Goal: Use online tool/utility: Utilize a website feature to perform a specific function

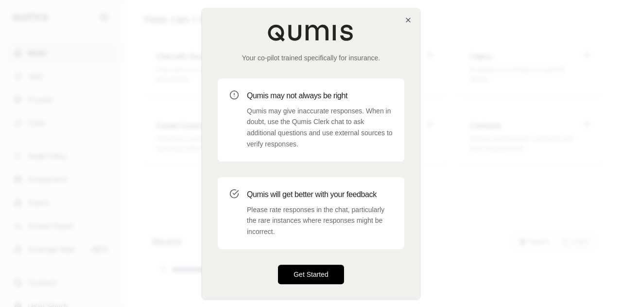
click at [330, 276] on button "Get Started" at bounding box center [311, 273] width 66 height 19
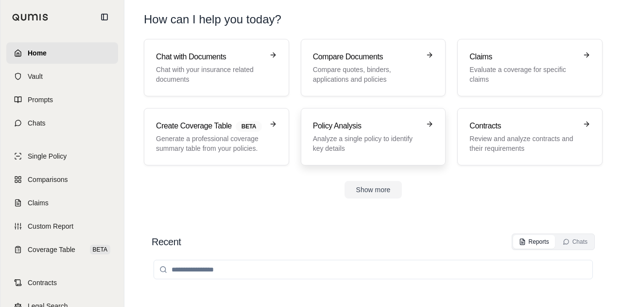
click at [362, 134] on p "Analyze a single policy to identify key details" at bounding box center [366, 143] width 107 height 19
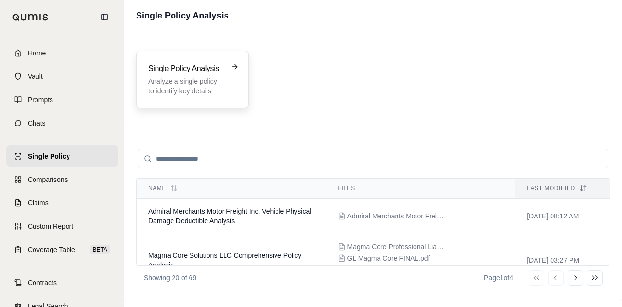
click at [214, 75] on div "Single Policy Analysis Analyze a single policy to identify key details" at bounding box center [185, 79] width 75 height 33
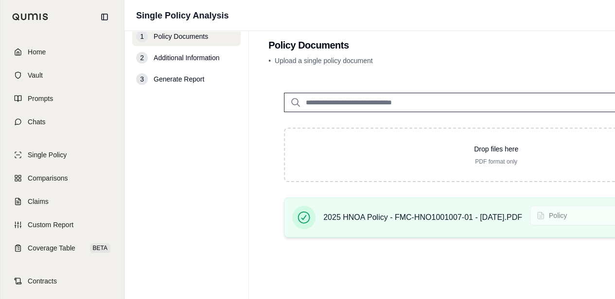
scroll to position [12, 133]
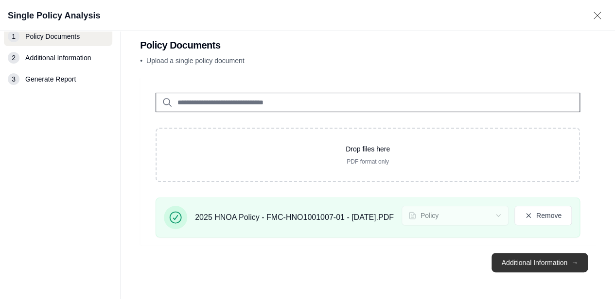
click at [555, 265] on button "Additional Information →" at bounding box center [539, 262] width 96 height 19
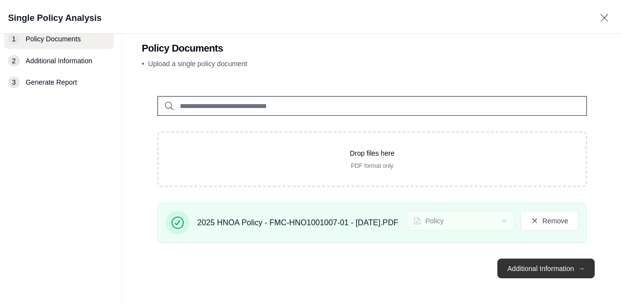
scroll to position [0, 0]
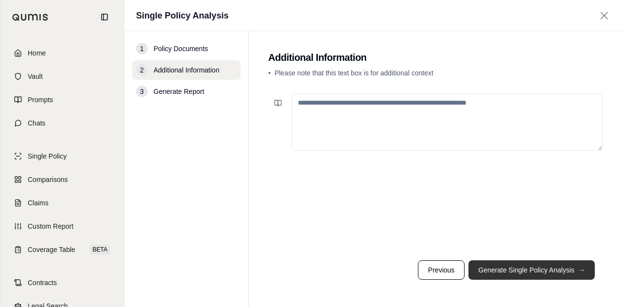
click at [555, 265] on button "Generate Single Policy Analysis →" at bounding box center [532, 269] width 126 height 19
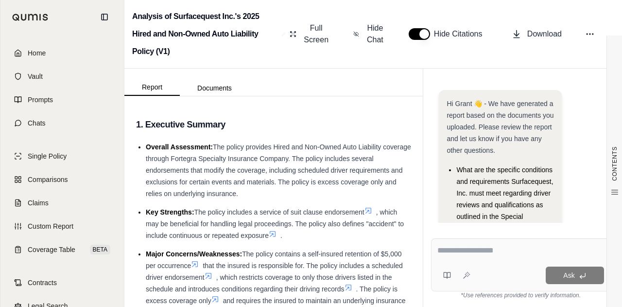
scroll to position [141, 0]
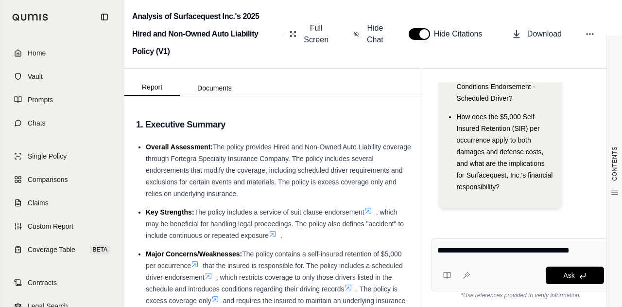
type textarea "**********"
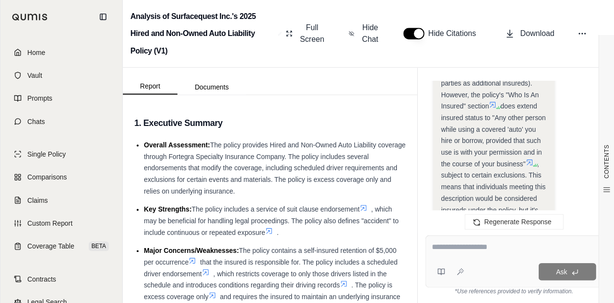
scroll to position [2756, 0]
